Goal: Navigation & Orientation: Understand site structure

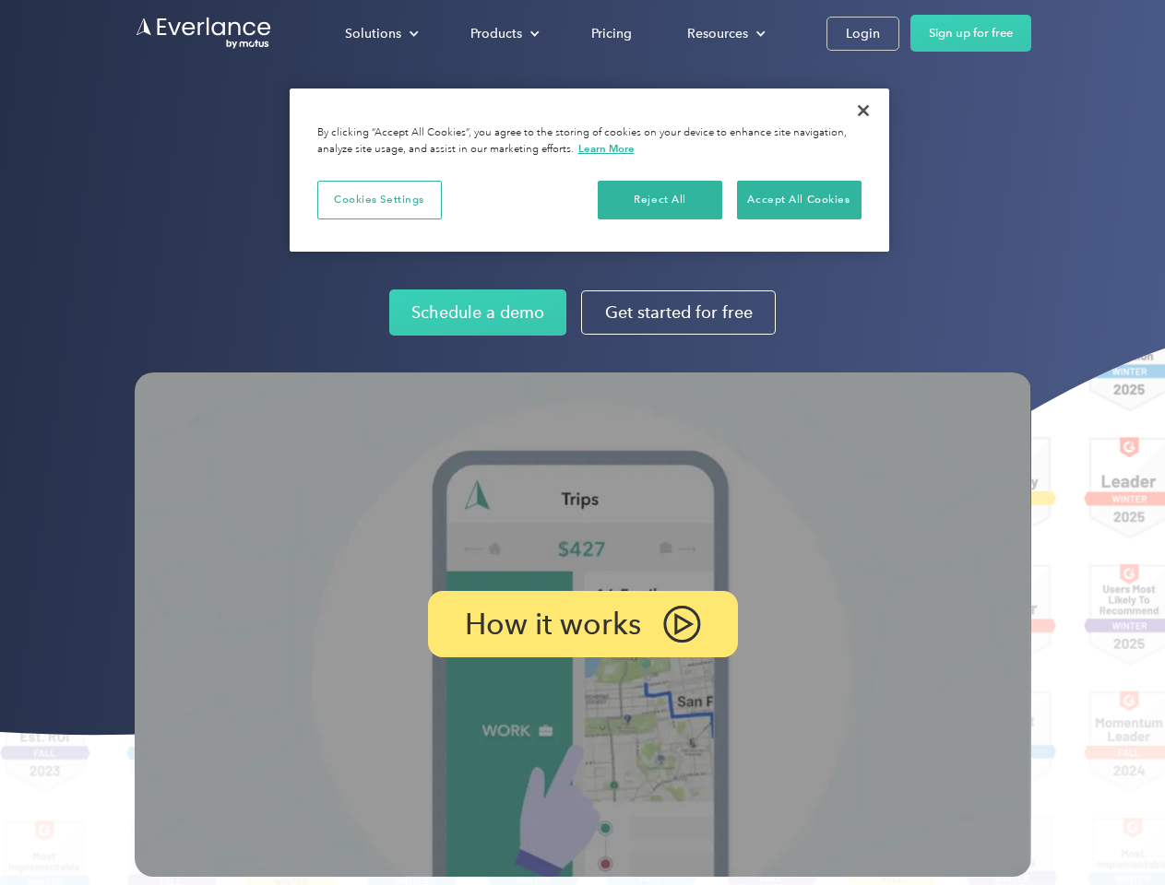
click at [582, 443] on img at bounding box center [583, 625] width 896 height 504
click at [381, 33] on div "Solutions" at bounding box center [373, 33] width 56 height 23
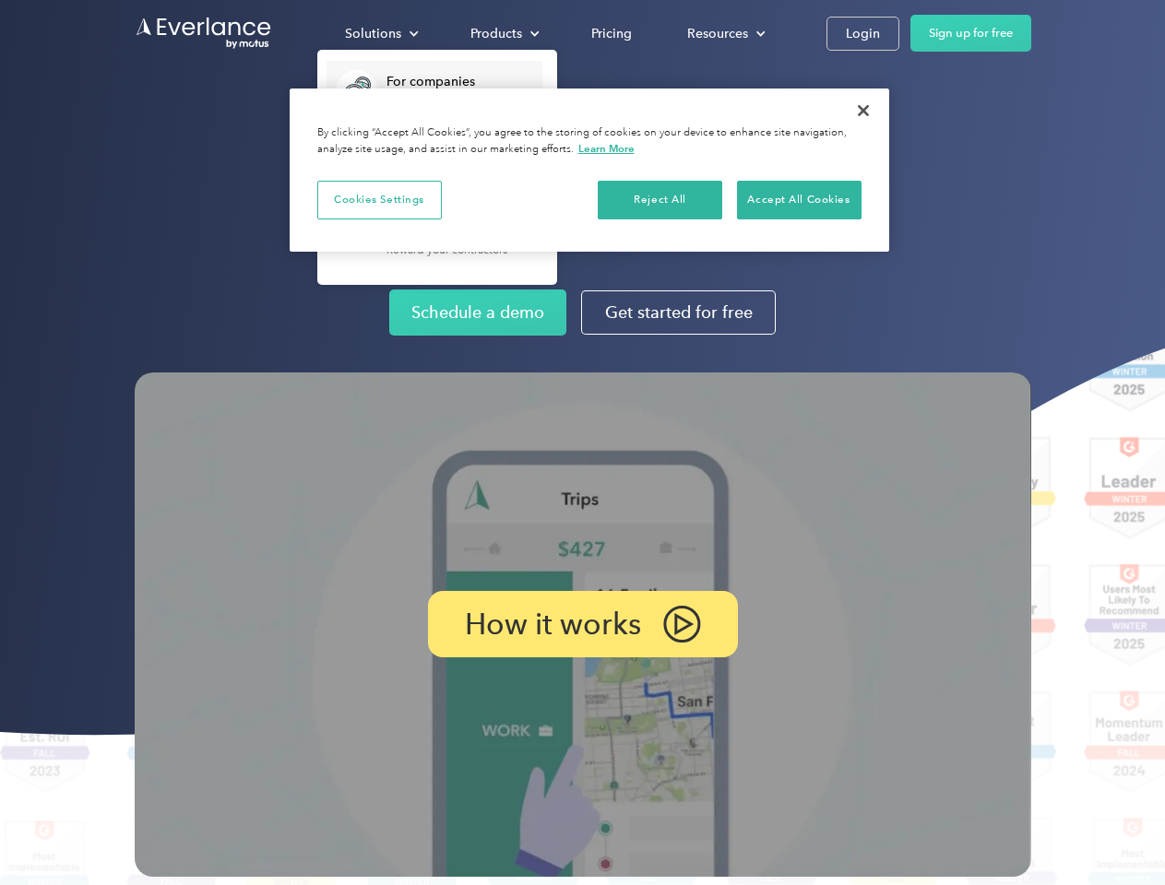
click at [503, 33] on div "Products" at bounding box center [496, 33] width 52 height 23
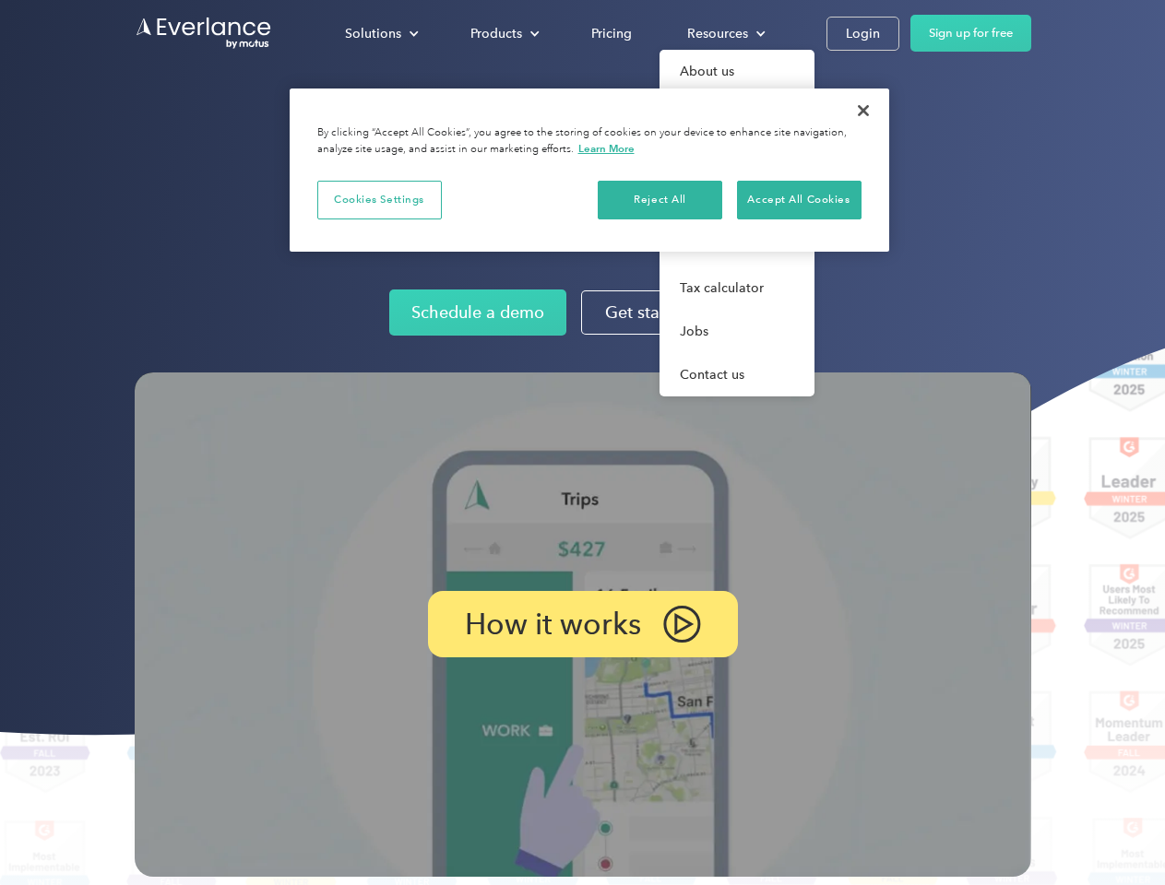
click at [724, 33] on div "Resources" at bounding box center [717, 33] width 61 height 23
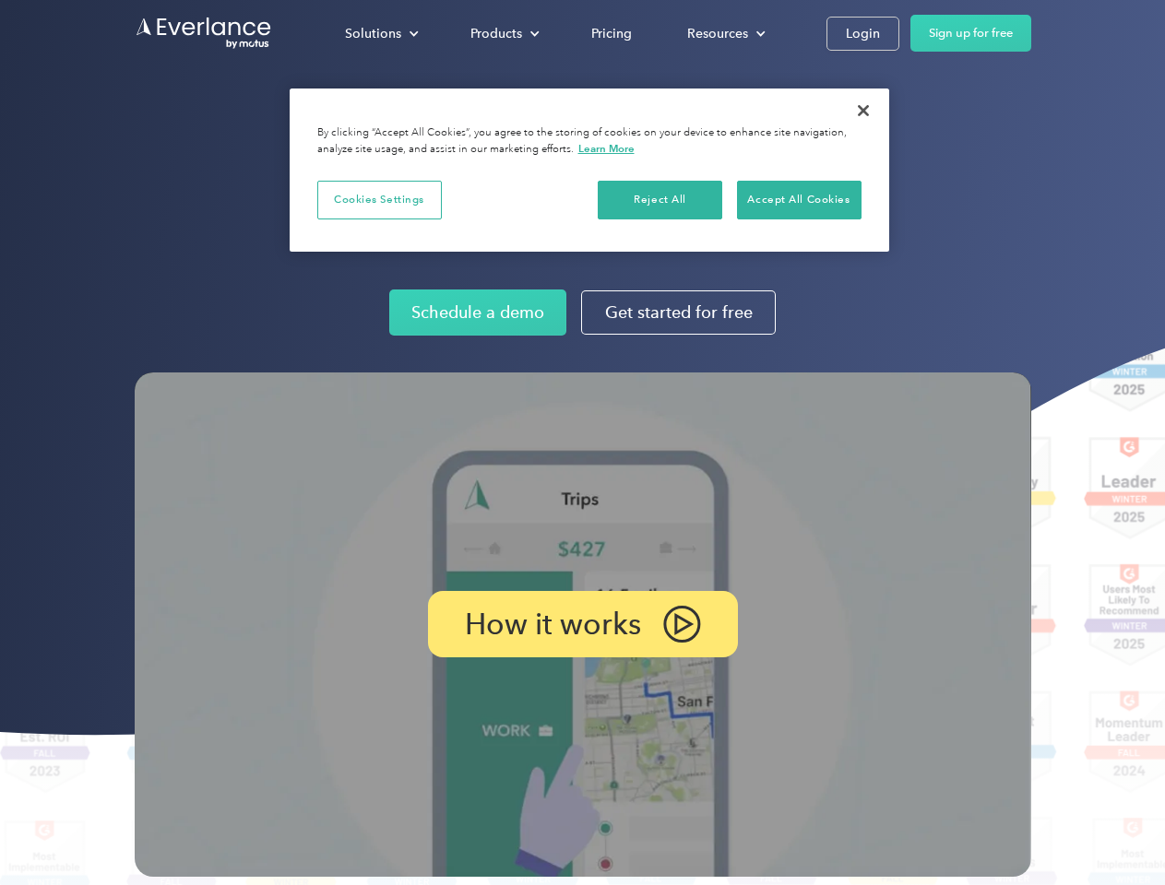
click at [582, 624] on p "How it works" at bounding box center [553, 624] width 176 height 22
click at [379, 199] on button "Cookies Settings" at bounding box center [379, 200] width 124 height 39
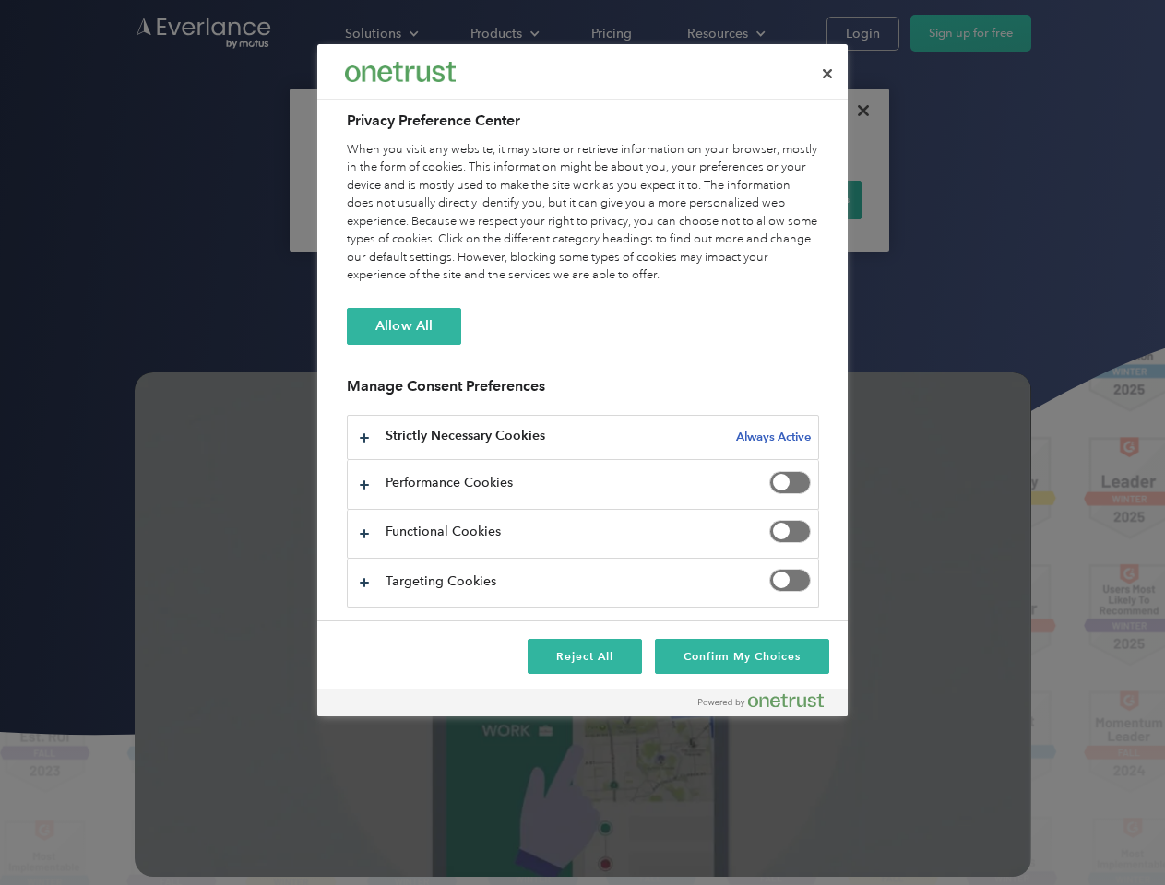
click at [660, 199] on div "When you visit any website, it may store or retrieve information on your browse…" at bounding box center [583, 213] width 472 height 144
click at [799, 199] on div "When you visit any website, it may store or retrieve information on your browse…" at bounding box center [583, 213] width 472 height 144
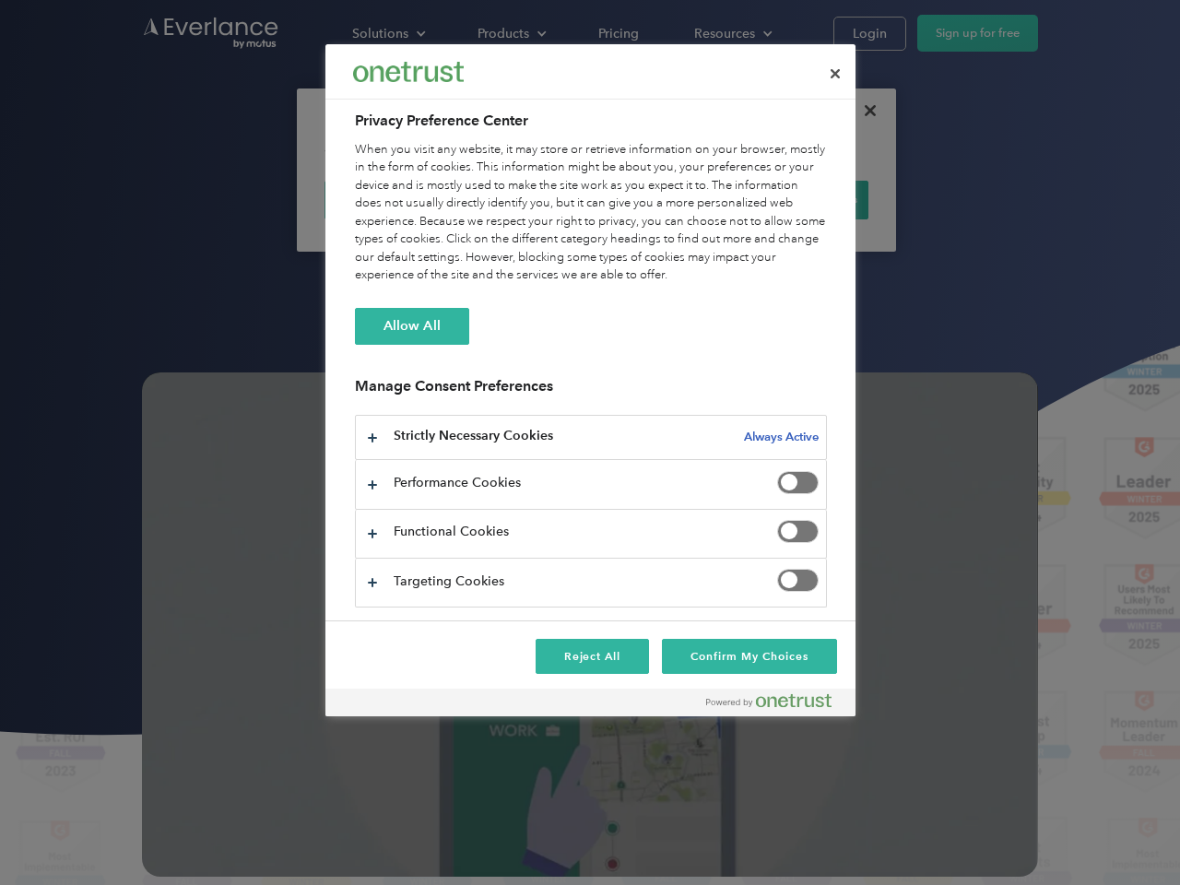
click at [863, 111] on div at bounding box center [590, 442] width 1180 height 885
